Goal: Task Accomplishment & Management: Use online tool/utility

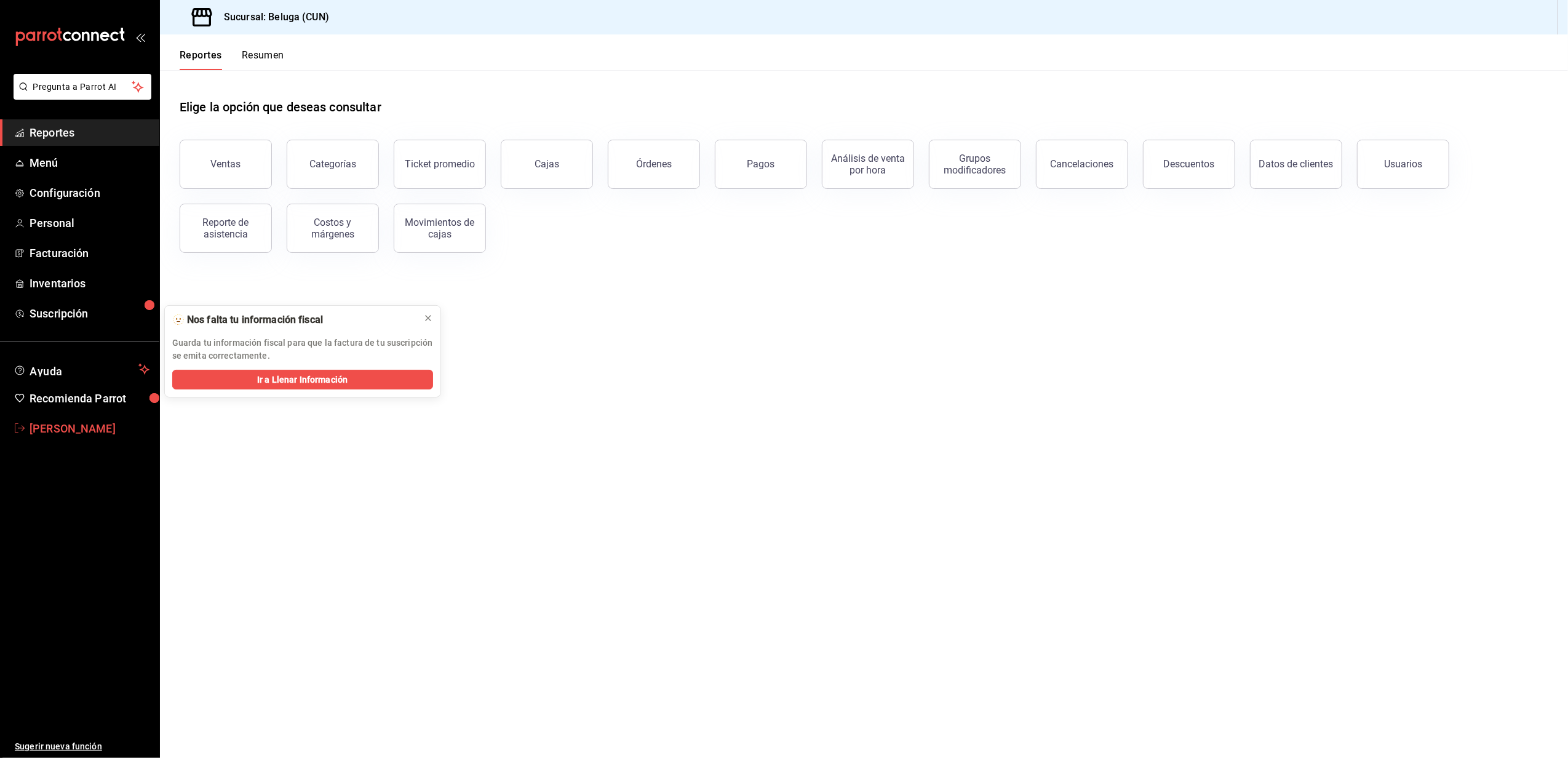
click at [74, 428] on span "[PERSON_NAME]" at bounding box center [90, 429] width 120 height 17
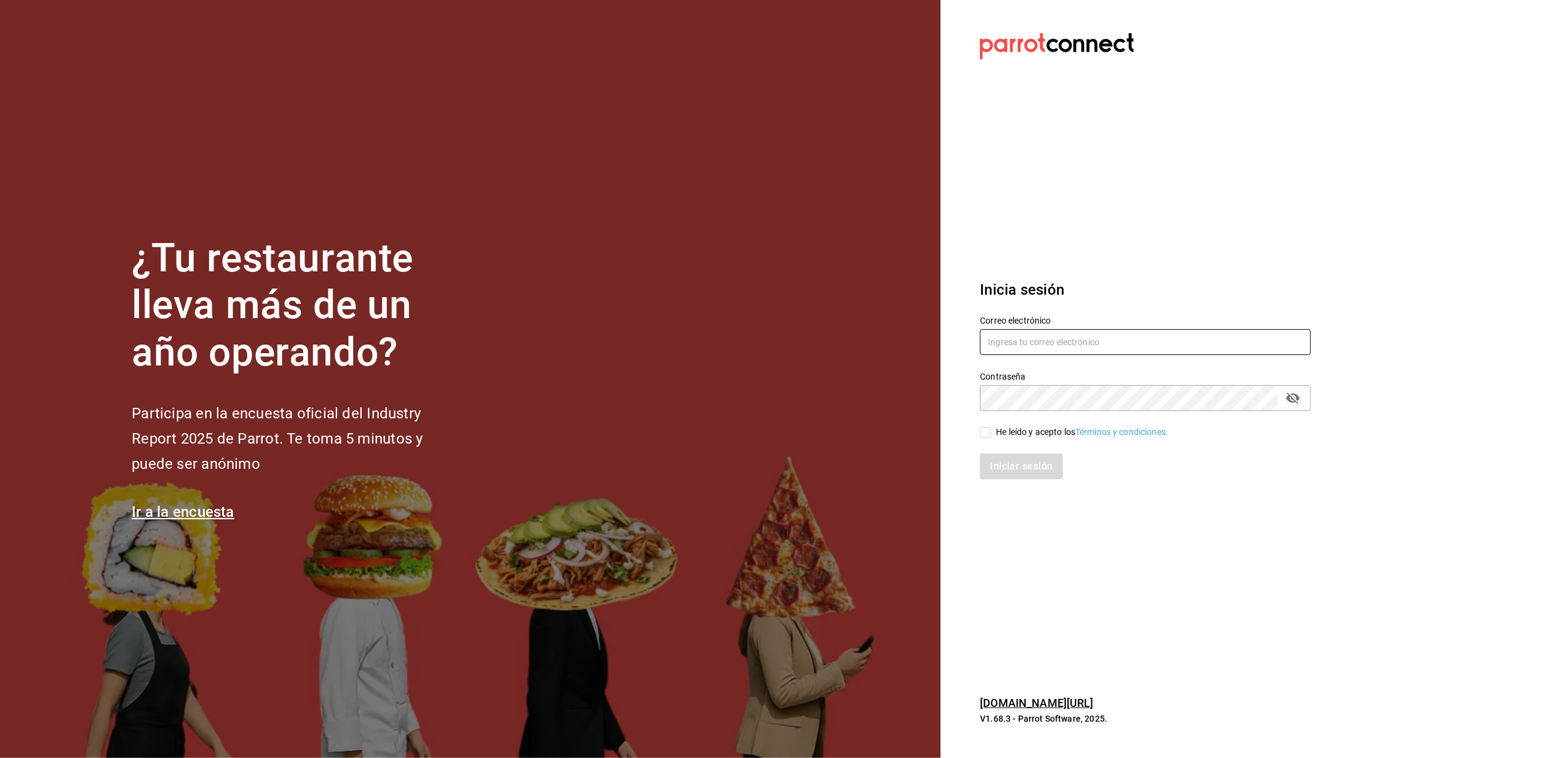
type input "[EMAIL_ADDRESS][DOMAIN_NAME]"
click at [985, 433] on input "He leído y acepto los Términos y condiciones." at bounding box center [985, 433] width 11 height 11
checkbox input "true"
click at [995, 470] on button "Iniciar sesión" at bounding box center [1022, 466] width 84 height 26
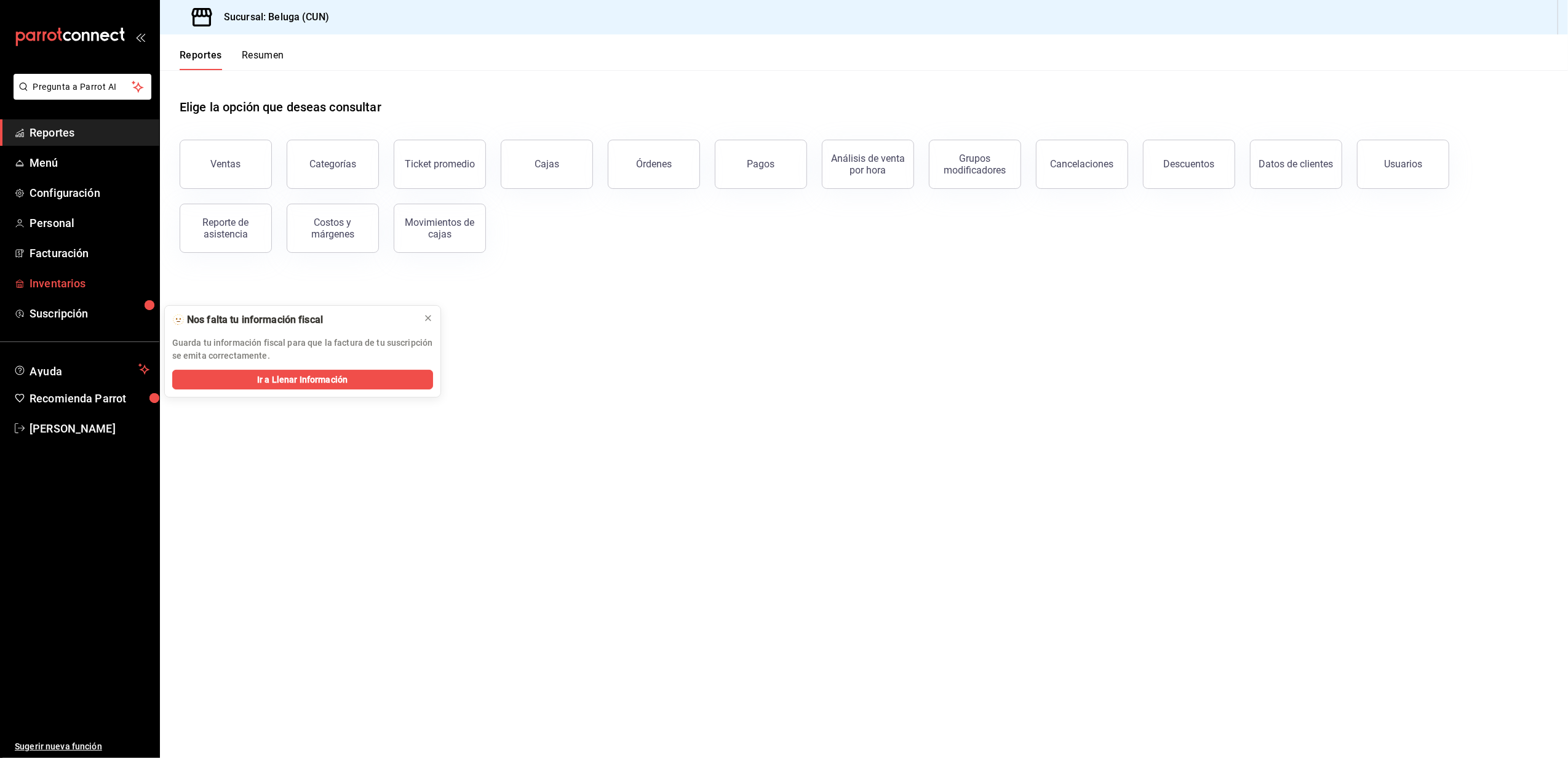
click at [77, 284] on span "Inventarios" at bounding box center [90, 283] width 120 height 17
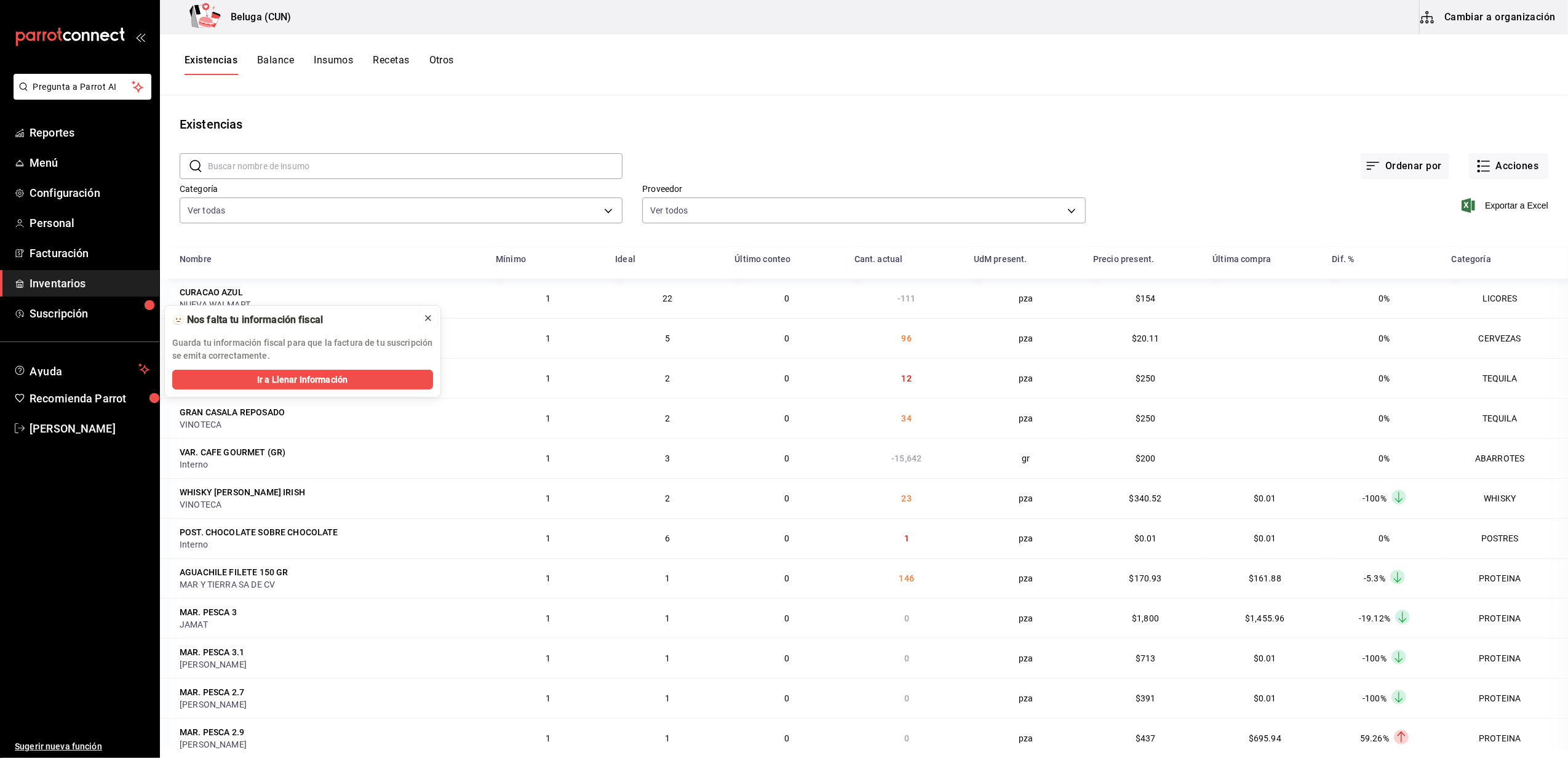
click at [427, 319] on icon at bounding box center [428, 317] width 5 height 5
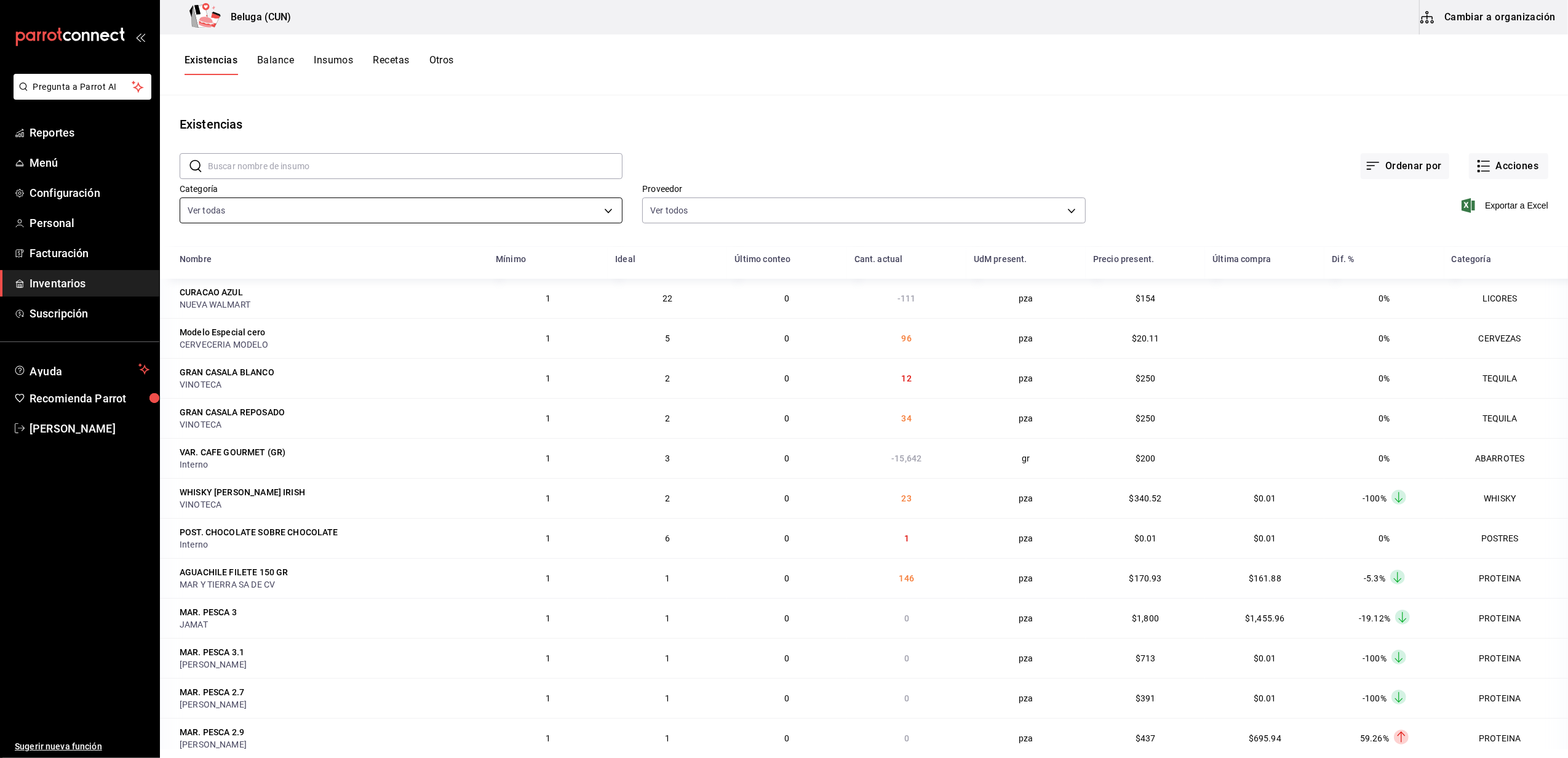
click at [591, 214] on body "Pregunta a Parrot AI Reportes Menú Configuración Personal Facturación Inventari…" at bounding box center [784, 375] width 1568 height 749
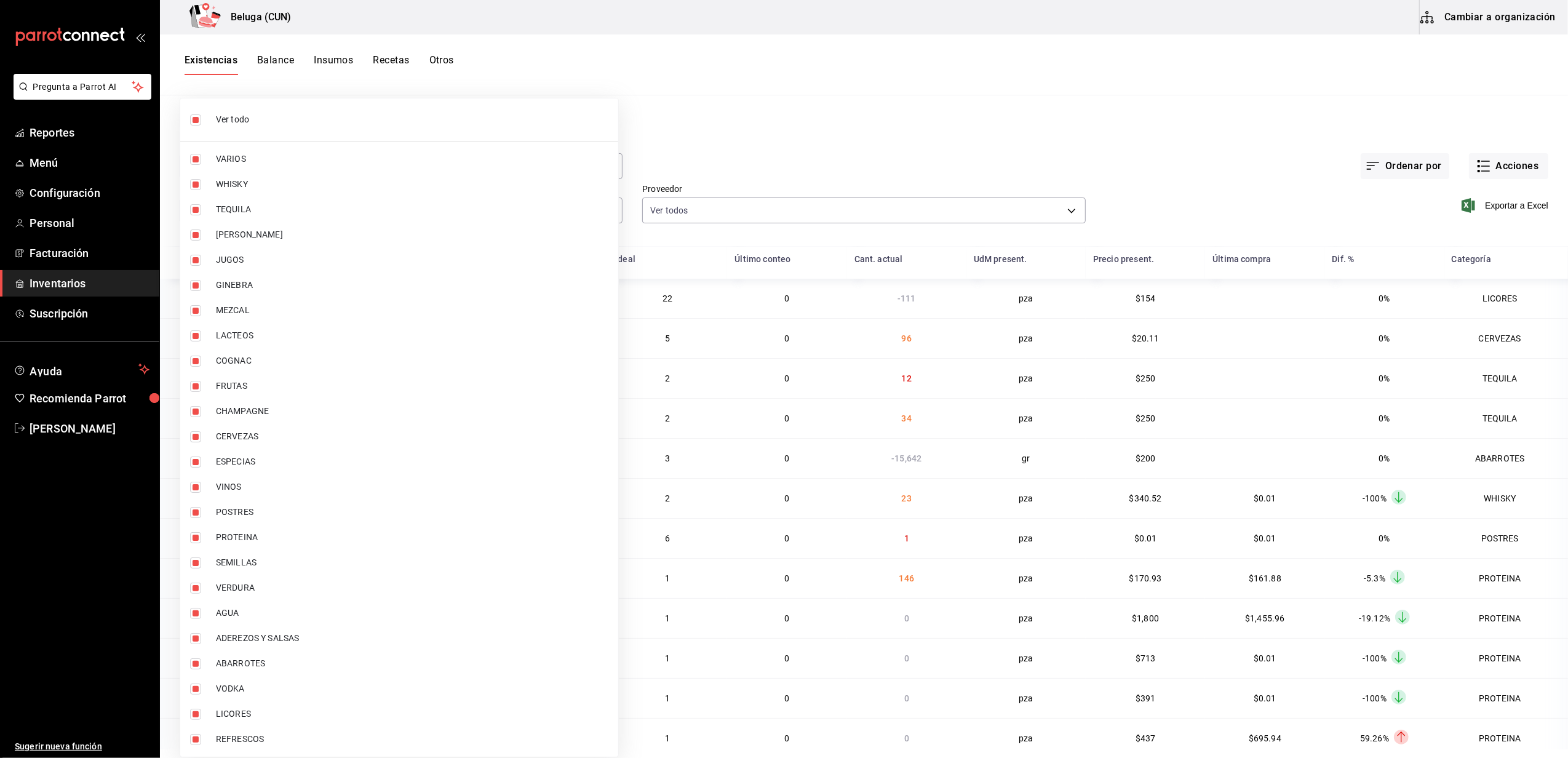
drag, startPoint x: 197, startPoint y: 119, endPoint x: 191, endPoint y: 123, distance: 7.2
click at [195, 119] on input "checkbox" at bounding box center [195, 120] width 11 height 11
checkbox input "false"
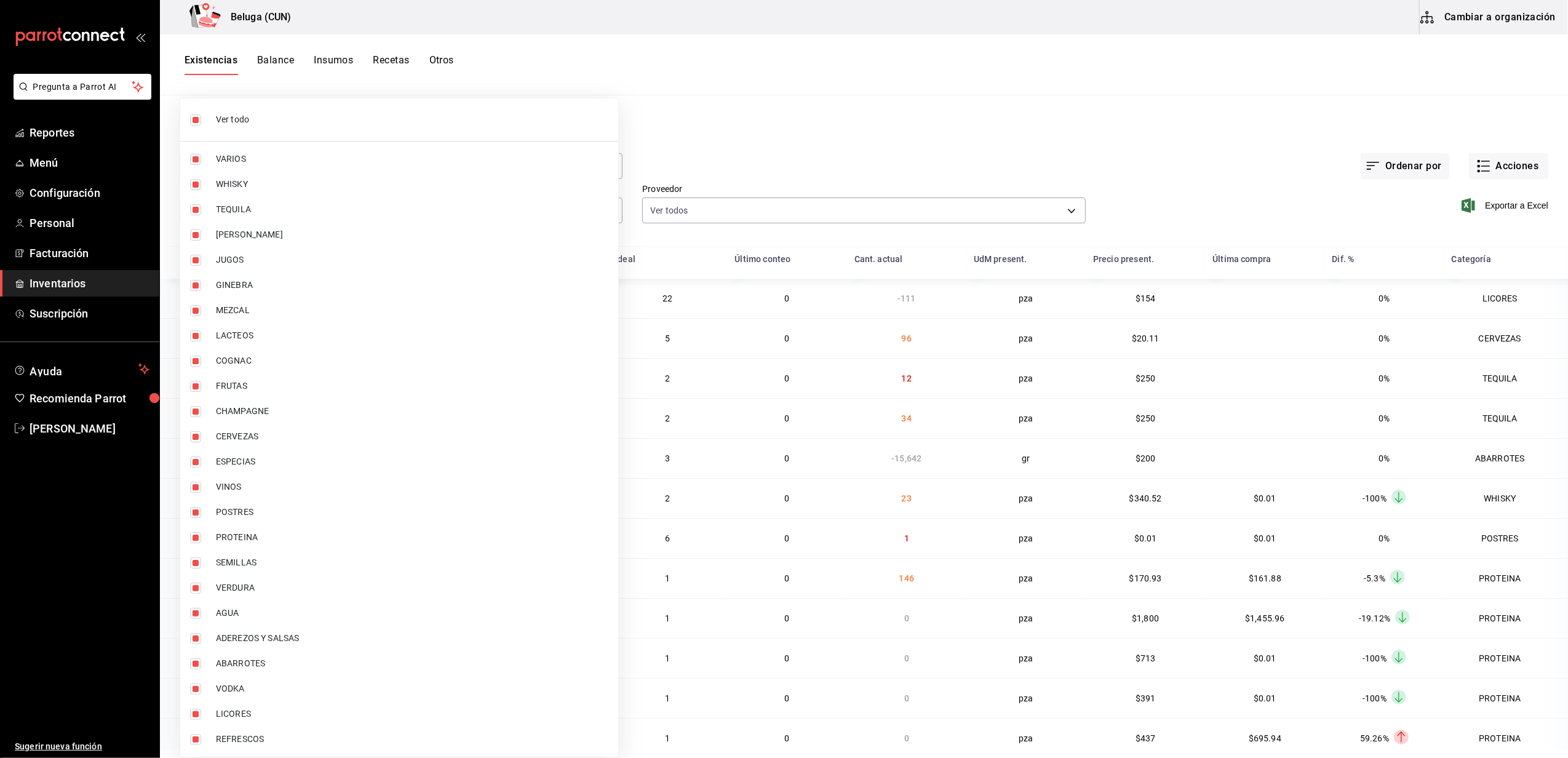
checkbox input "false"
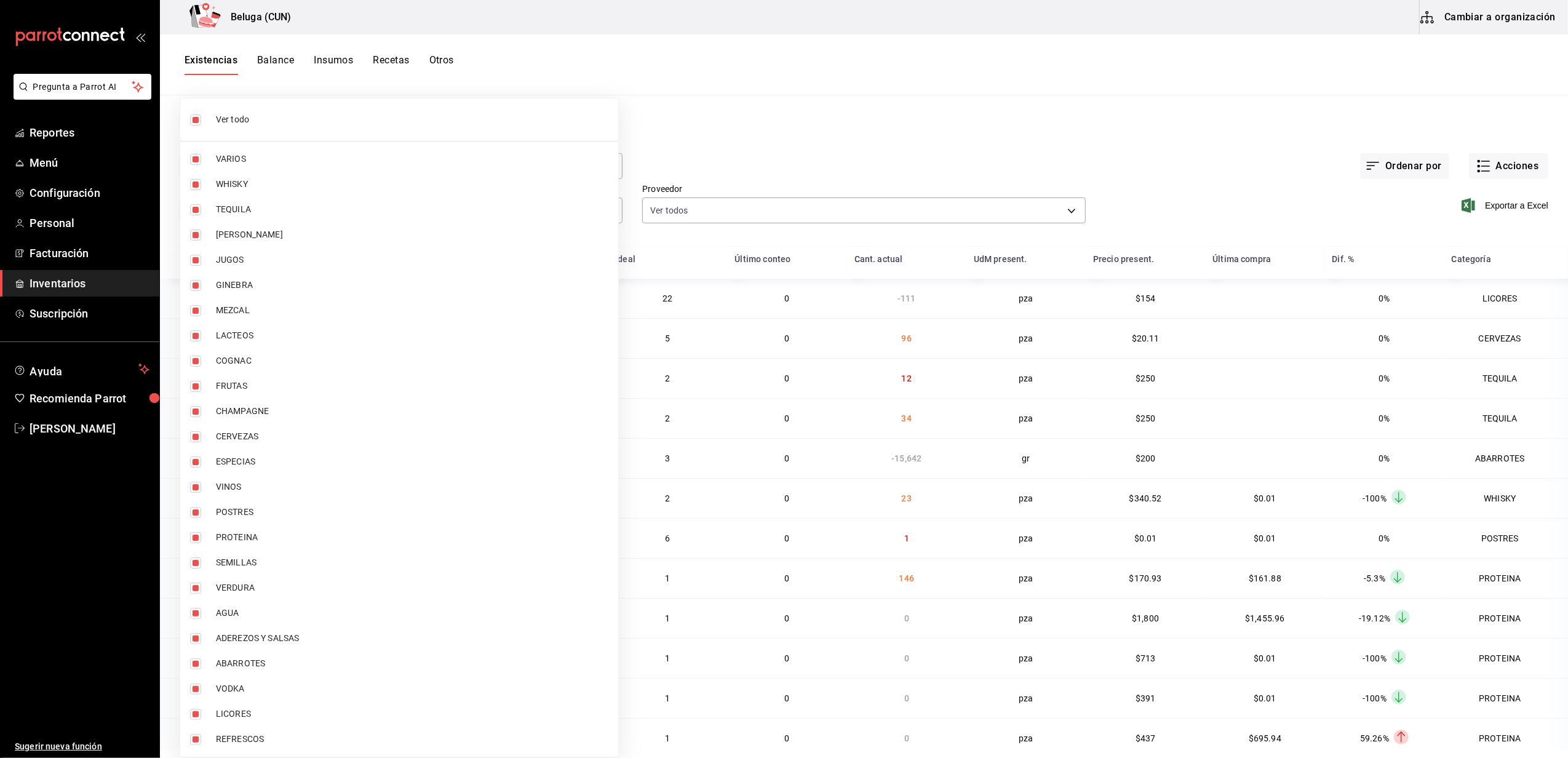
checkbox input "false"
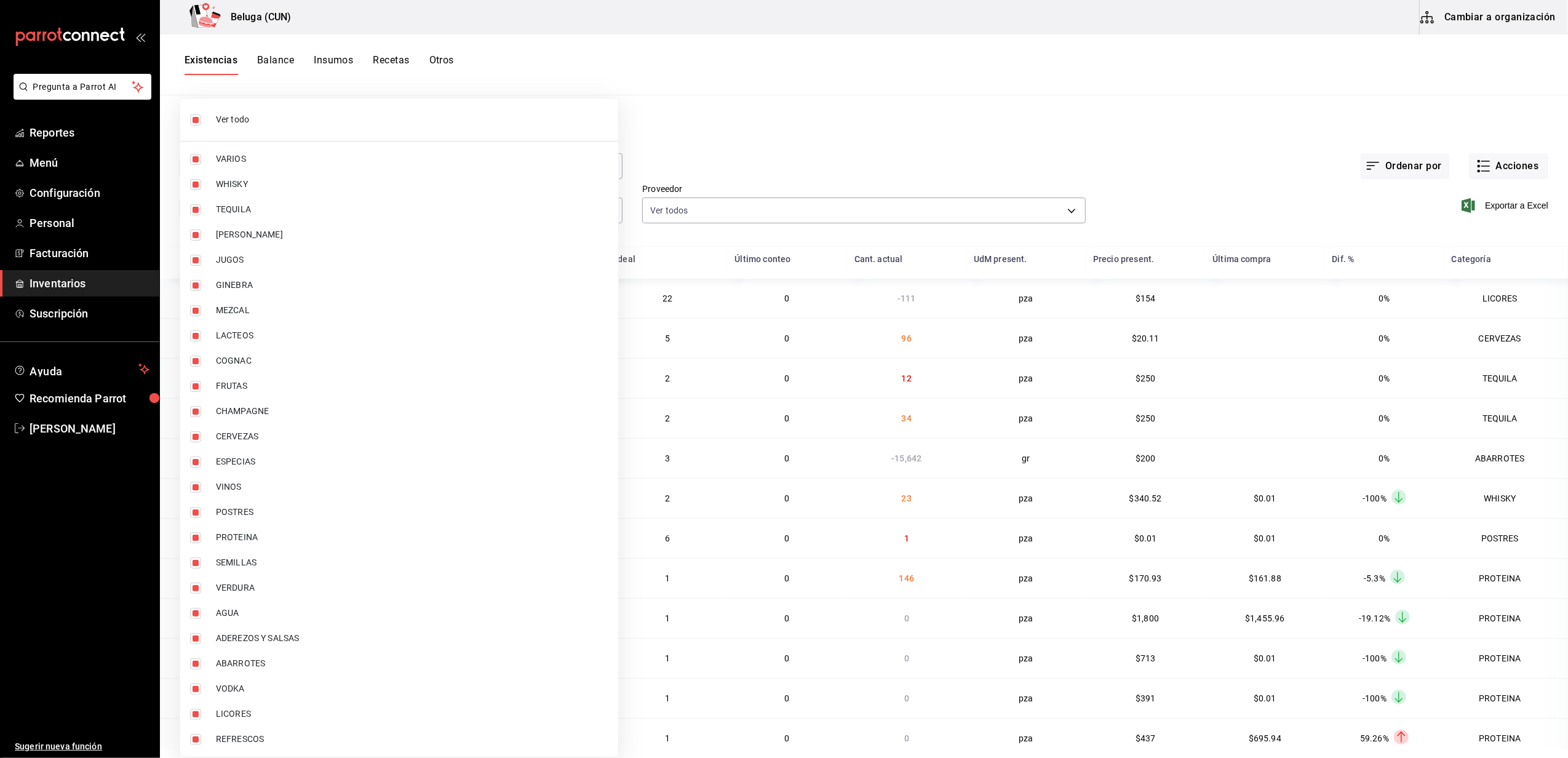
checkbox input "false"
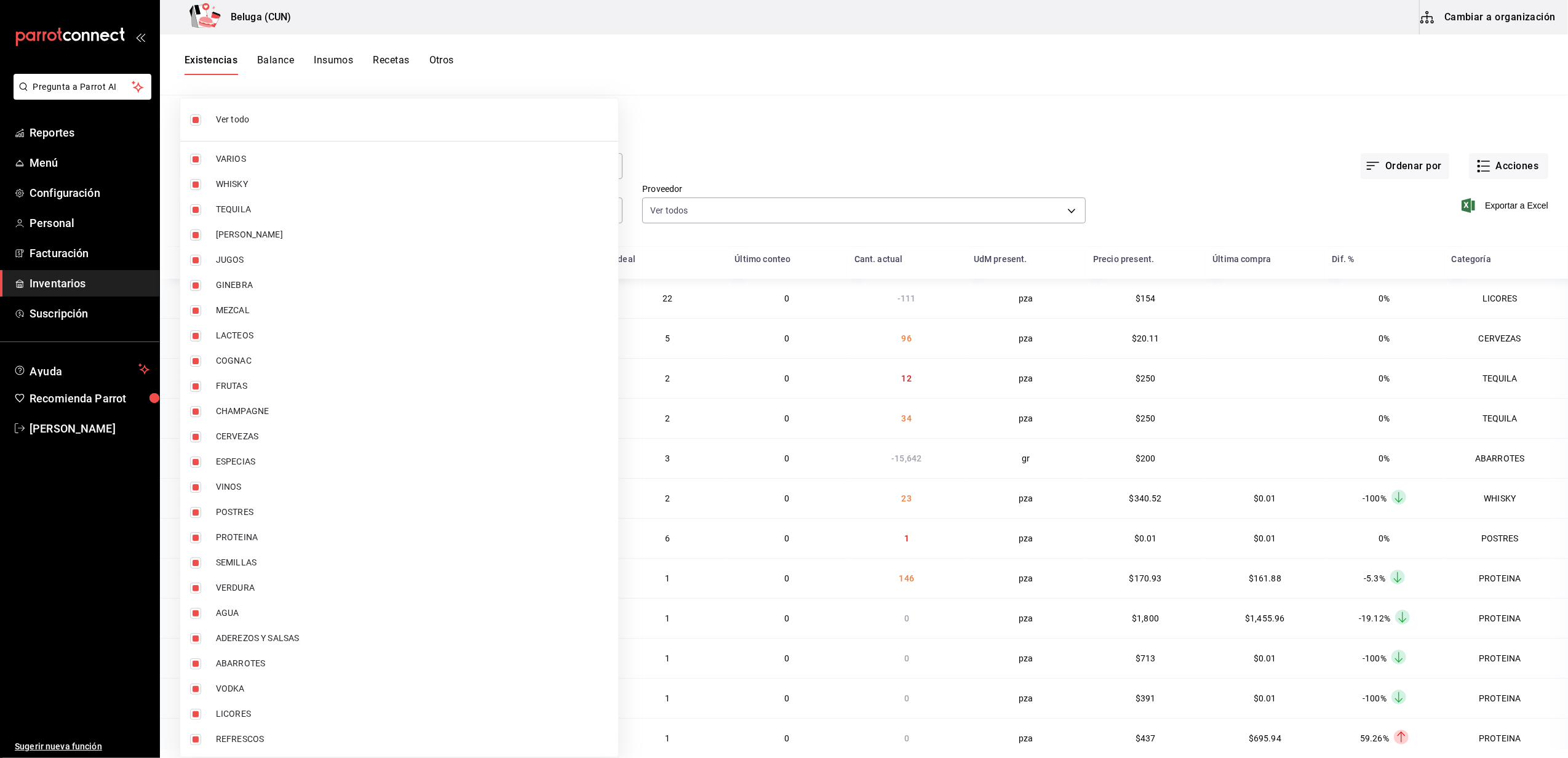
checkbox input "false"
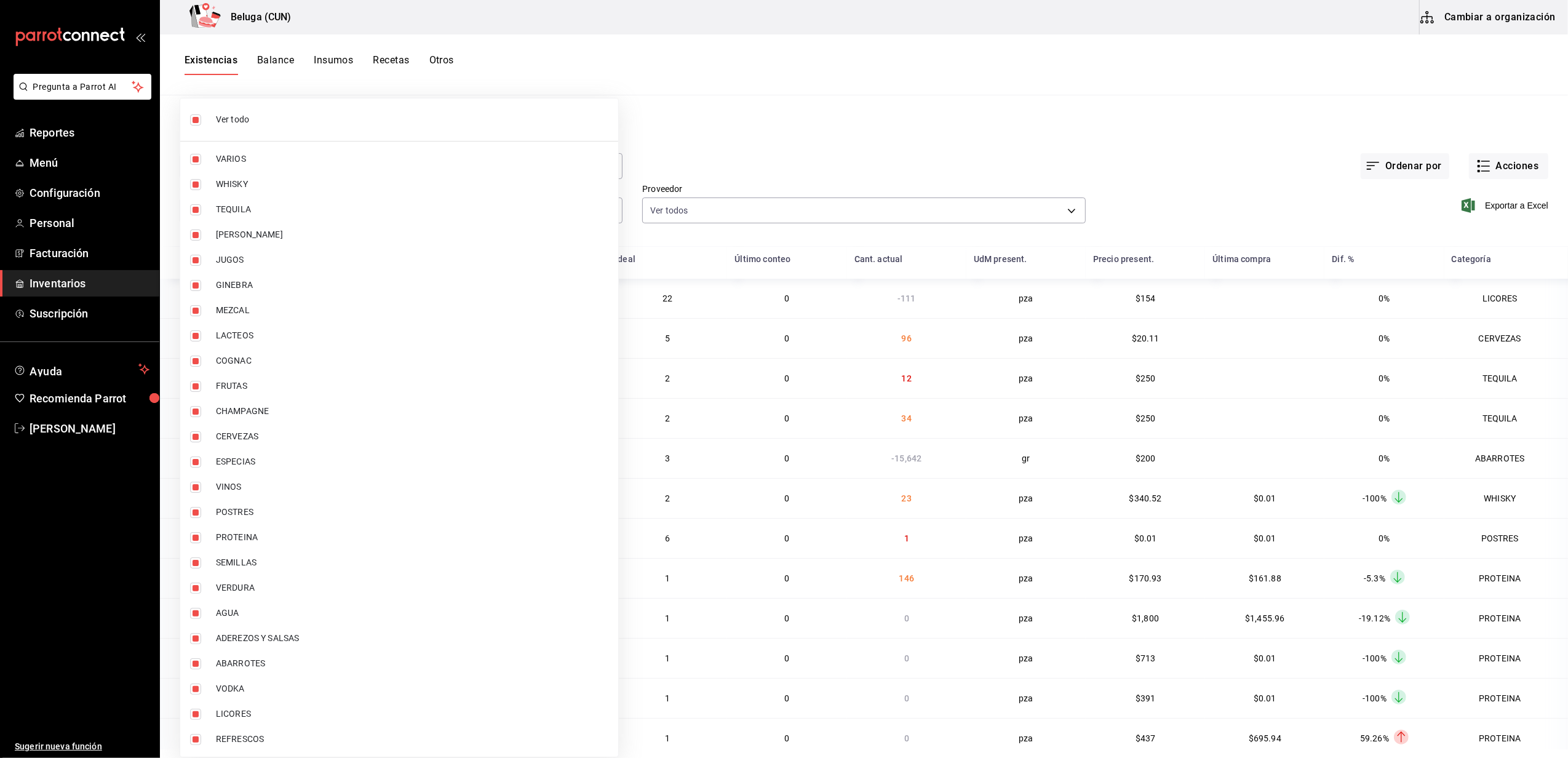
checkbox input "false"
click at [198, 514] on input "checkbox" at bounding box center [195, 512] width 11 height 11
checkbox input "true"
type input "43c9e2b0-4afa-46e8-9575-d8271eaf3d25"
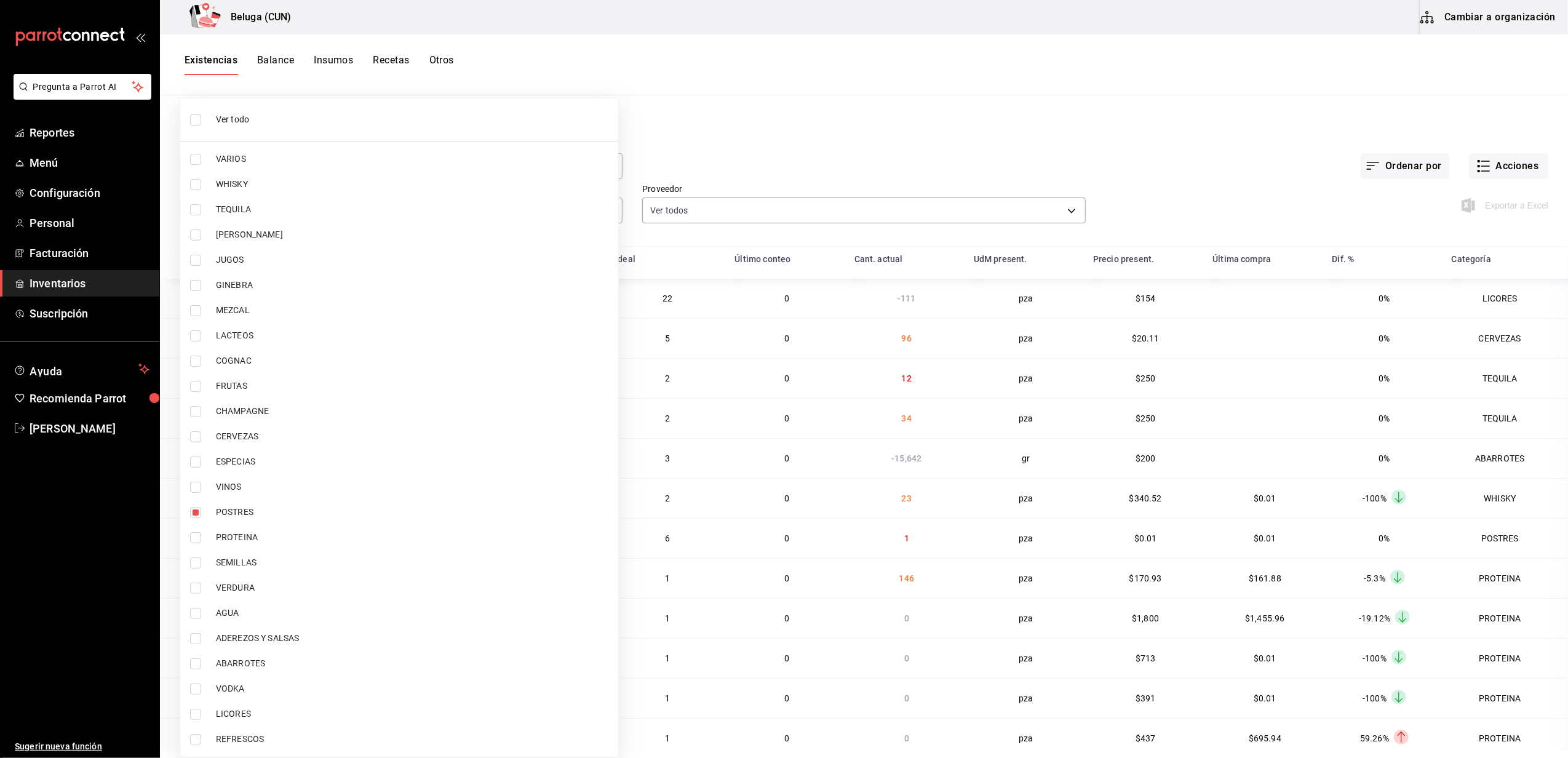
click at [195, 537] on input "checkbox" at bounding box center [195, 538] width 11 height 11
checkbox input "true"
type input "43c9e2b0-4afa-46e8-9575-d8271eaf3d25,49acfc3a-e67d-4012-8994-cdceb58e19f0"
click at [702, 173] on div at bounding box center [784, 379] width 1568 height 758
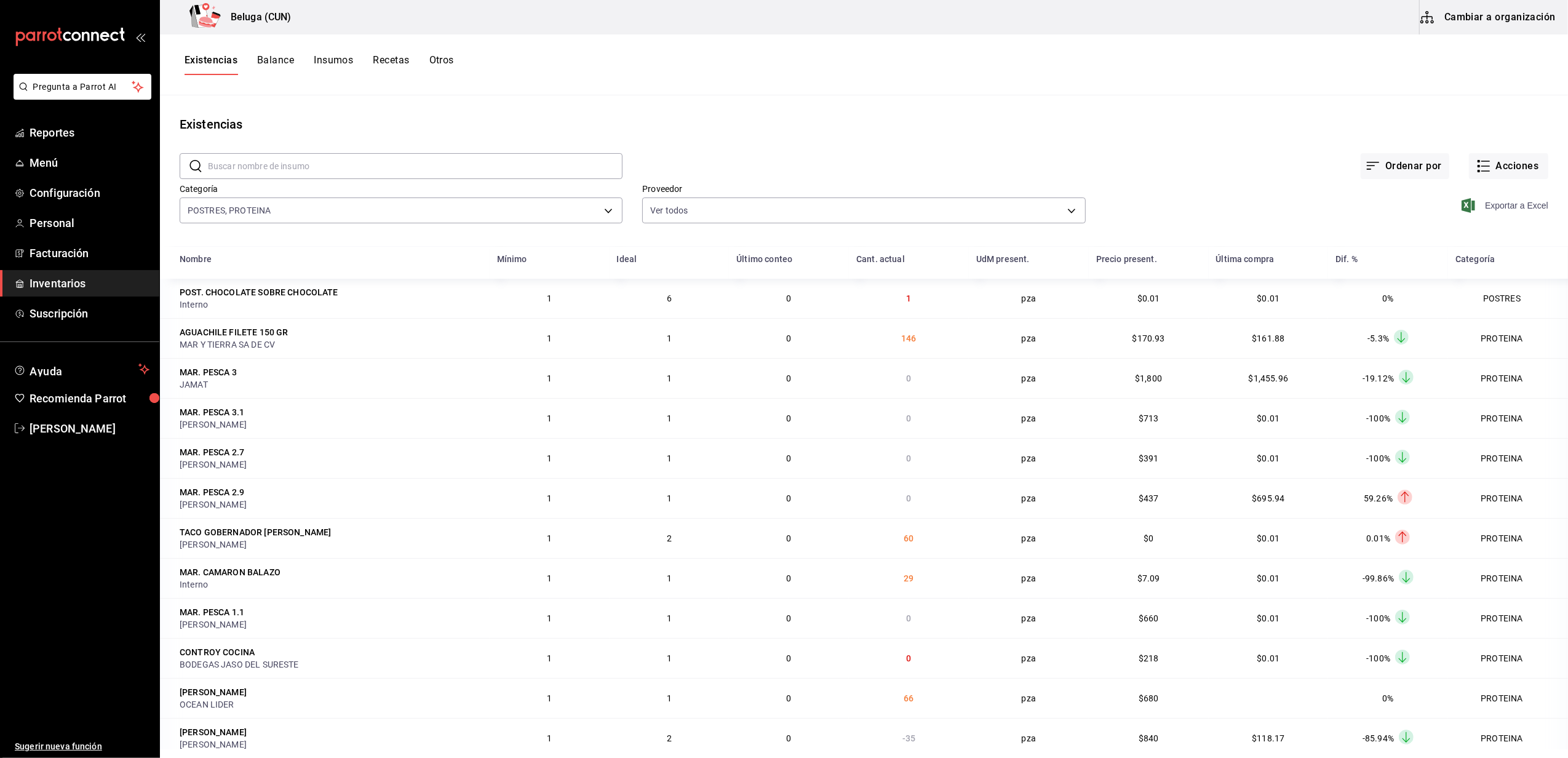
click at [1500, 202] on span "Exportar a Excel" at bounding box center [1506, 206] width 84 height 15
